Goal: Task Accomplishment & Management: Manage account settings

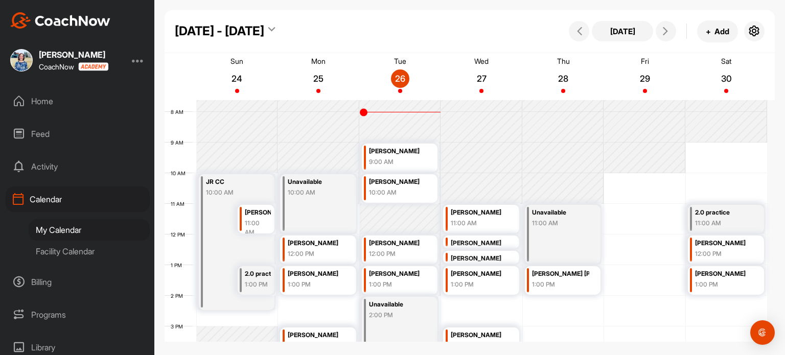
scroll to position [242, 0]
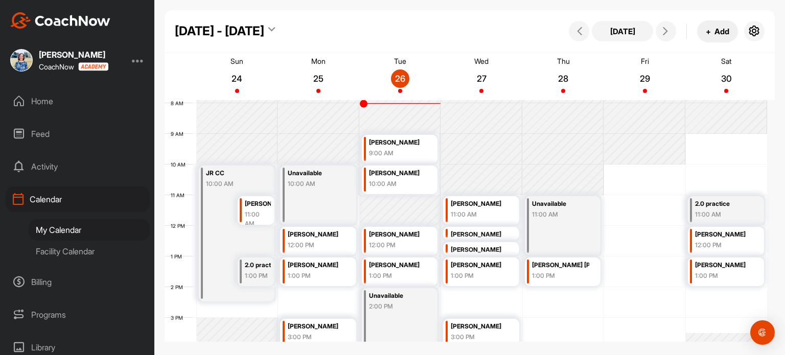
click at [720, 33] on button "+ Add" at bounding box center [717, 31] width 41 height 22
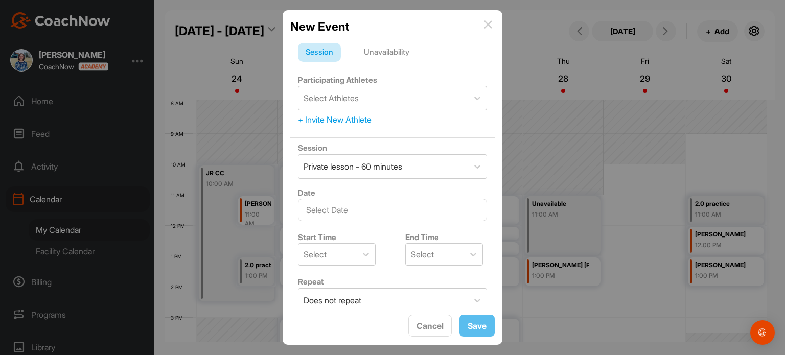
click at [401, 49] on div "Unavailability" at bounding box center [386, 52] width 61 height 19
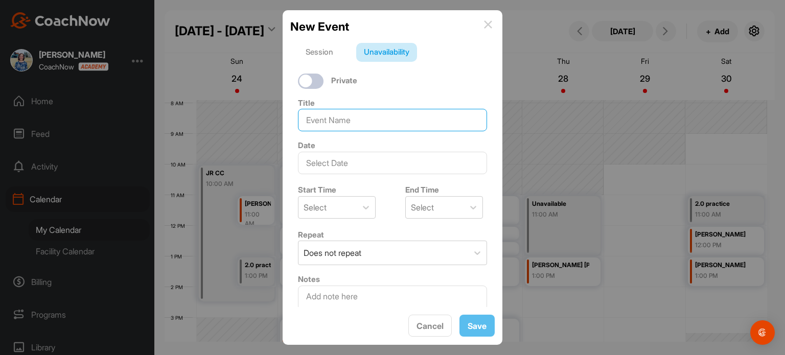
click at [372, 122] on input at bounding box center [392, 120] width 189 height 22
click at [358, 167] on input "text" at bounding box center [392, 163] width 189 height 22
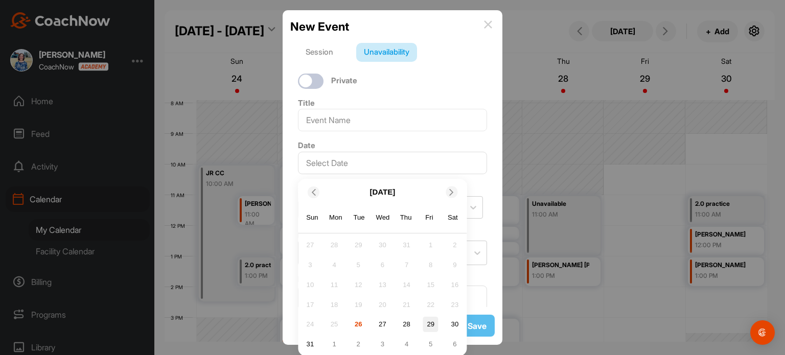
click at [427, 331] on div "29" at bounding box center [430, 324] width 15 height 15
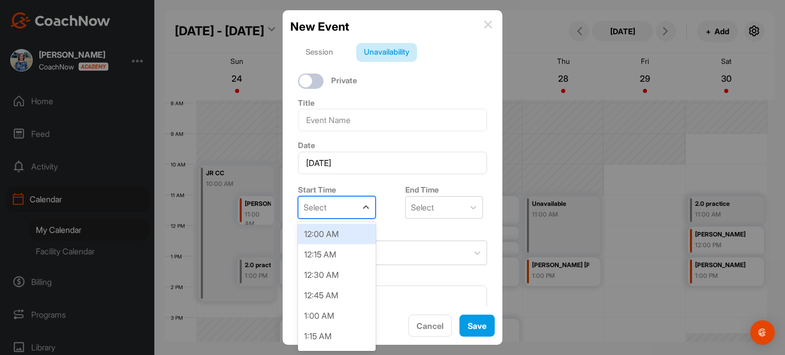
click at [340, 211] on div "Select" at bounding box center [327, 207] width 58 height 21
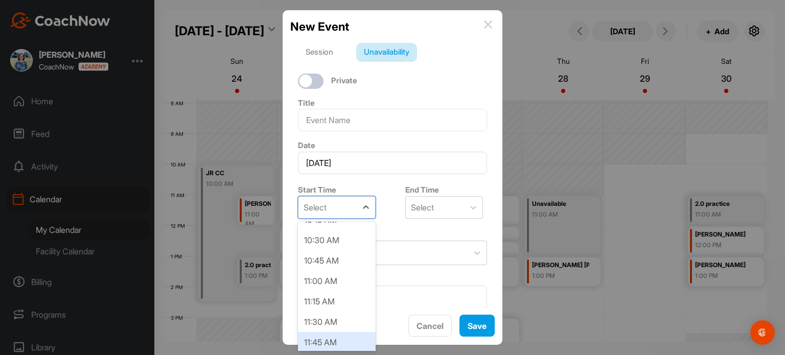
scroll to position [823, 0]
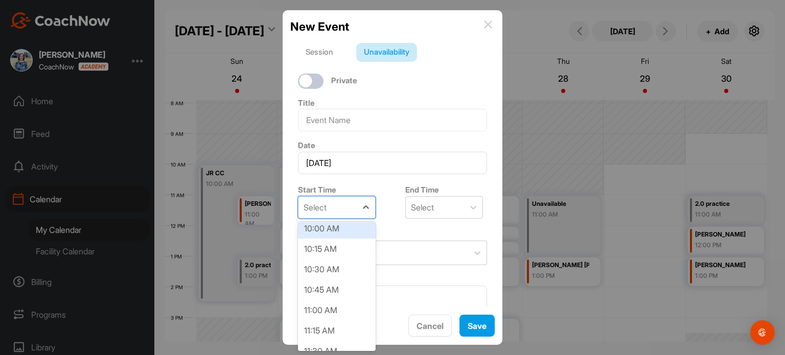
click at [343, 229] on div "10:00 AM" at bounding box center [337, 228] width 78 height 20
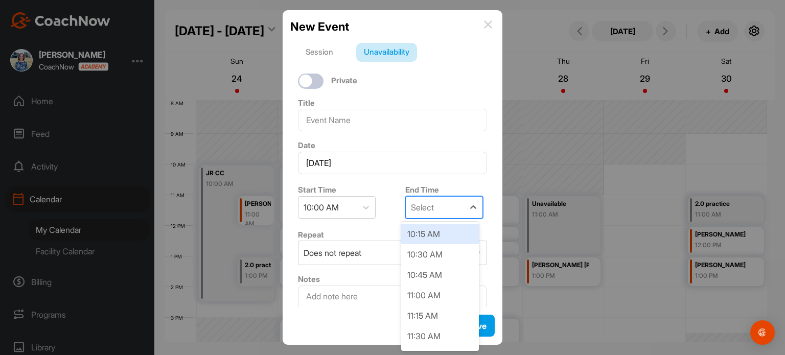
click at [447, 214] on div "Select" at bounding box center [435, 207] width 58 height 21
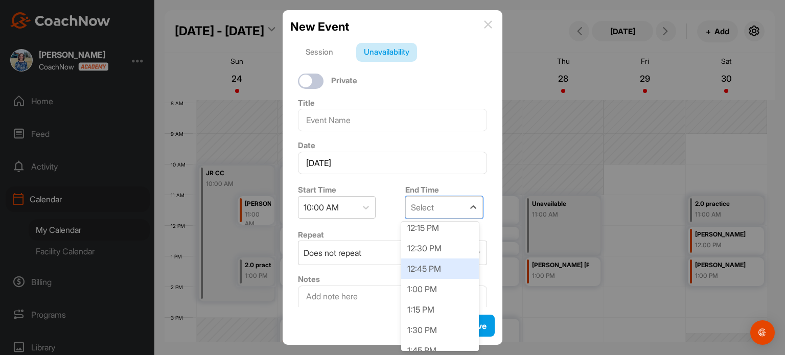
scroll to position [169, 0]
click at [432, 292] on div "1:00 PM" at bounding box center [440, 289] width 78 height 20
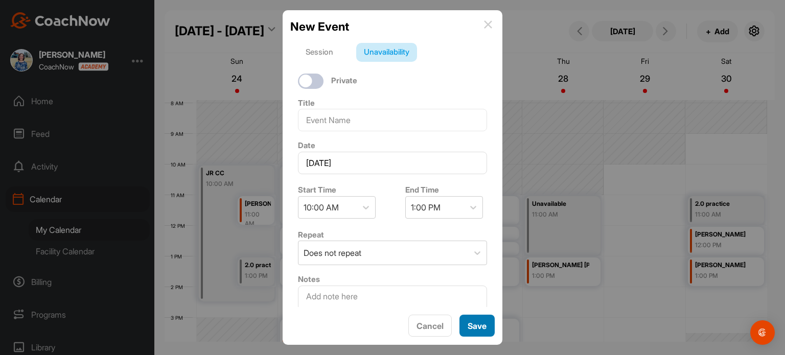
click at [473, 328] on button "Save" at bounding box center [476, 326] width 35 height 22
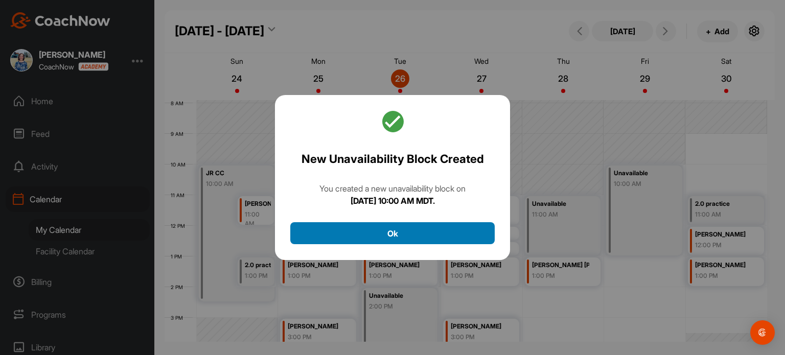
click at [456, 231] on button "Ok" at bounding box center [392, 233] width 204 height 22
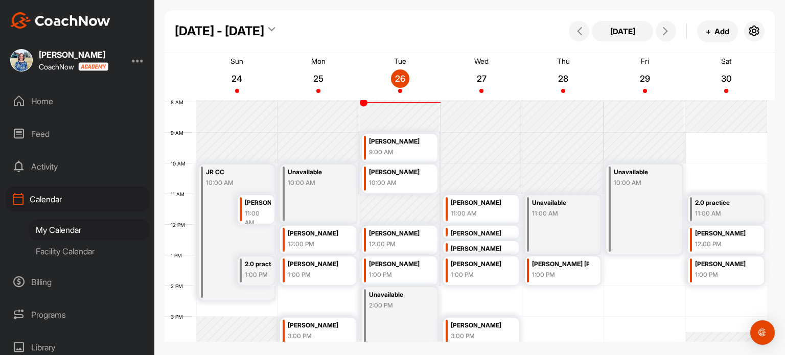
scroll to position [242, 0]
click at [667, 35] on button at bounding box center [666, 31] width 20 height 20
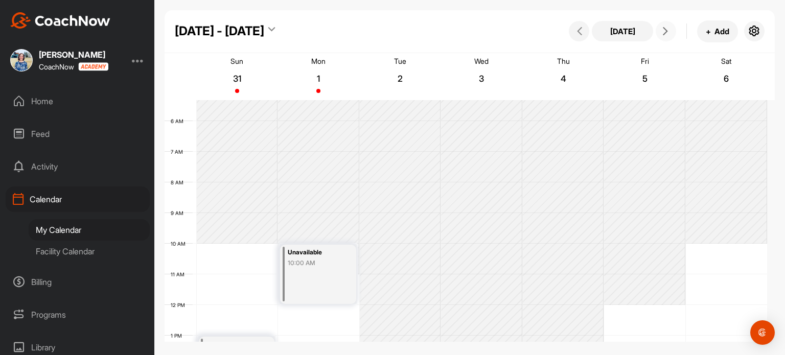
scroll to position [156, 0]
click at [636, 26] on button "[DATE]" at bounding box center [622, 31] width 61 height 20
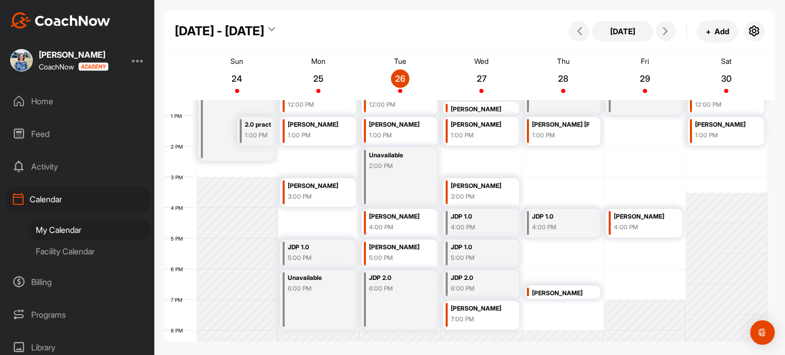
scroll to position [382, 0]
